Goal: Navigation & Orientation: Find specific page/section

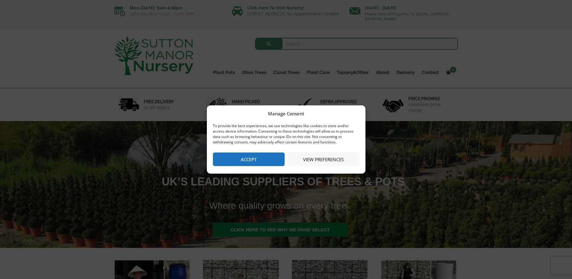
click at [251, 157] on button "Accept" at bounding box center [249, 159] width 72 height 14
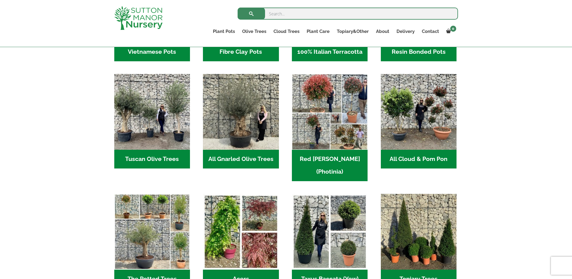
scroll to position [271, 0]
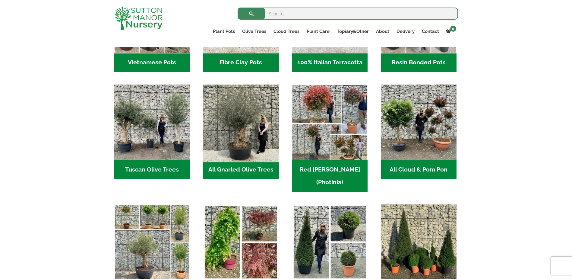
click at [226, 143] on img "Visit product category All Gnarled Olive Trees" at bounding box center [241, 123] width 80 height 80
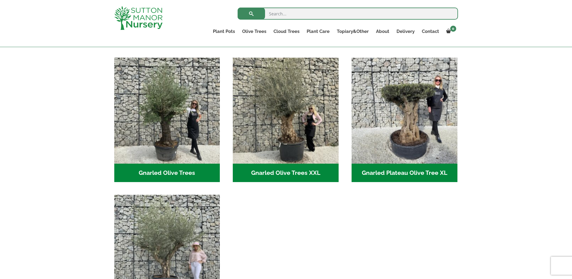
scroll to position [121, 0]
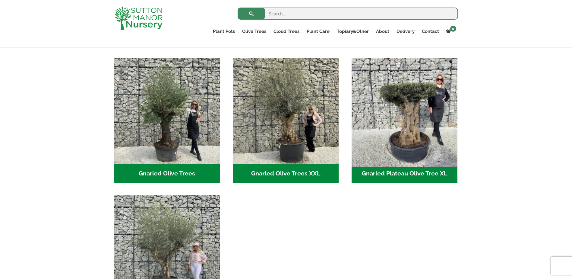
click at [391, 138] on img "Visit product category Gnarled Plateau Olive Tree XL" at bounding box center [404, 110] width 111 height 111
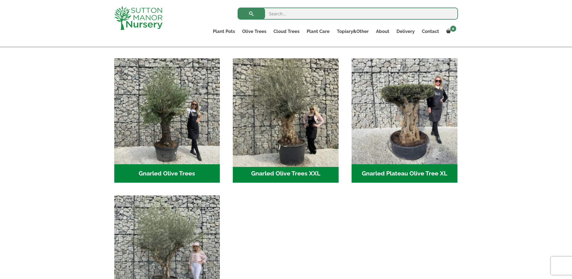
click at [263, 108] on img "Visit product category Gnarled Olive Trees XXL" at bounding box center [285, 110] width 111 height 111
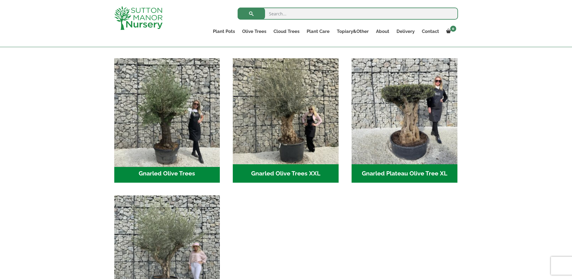
click at [175, 115] on img "Visit product category Gnarled Olive Trees" at bounding box center [167, 110] width 111 height 111
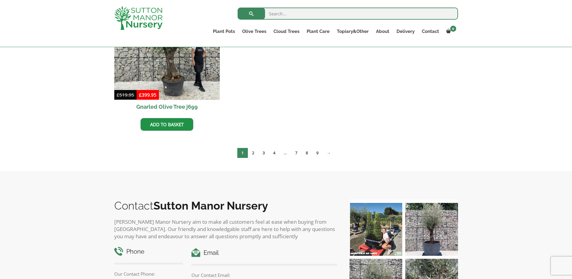
scroll to position [814, 0]
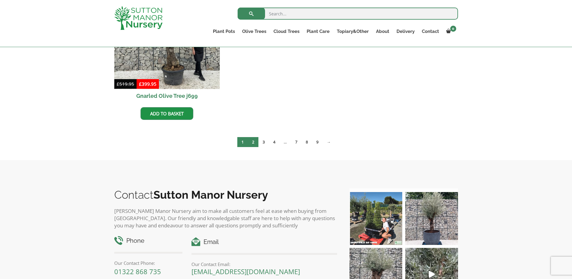
click at [253, 144] on link "2" at bounding box center [253, 142] width 11 height 10
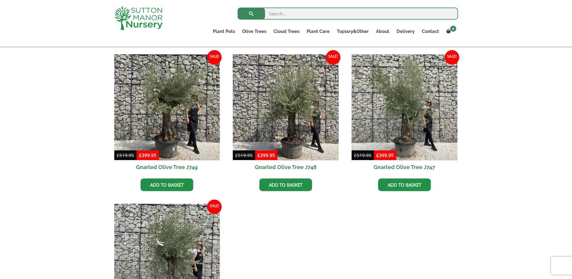
scroll to position [332, 0]
